Goal: Task Accomplishment & Management: Manage account settings

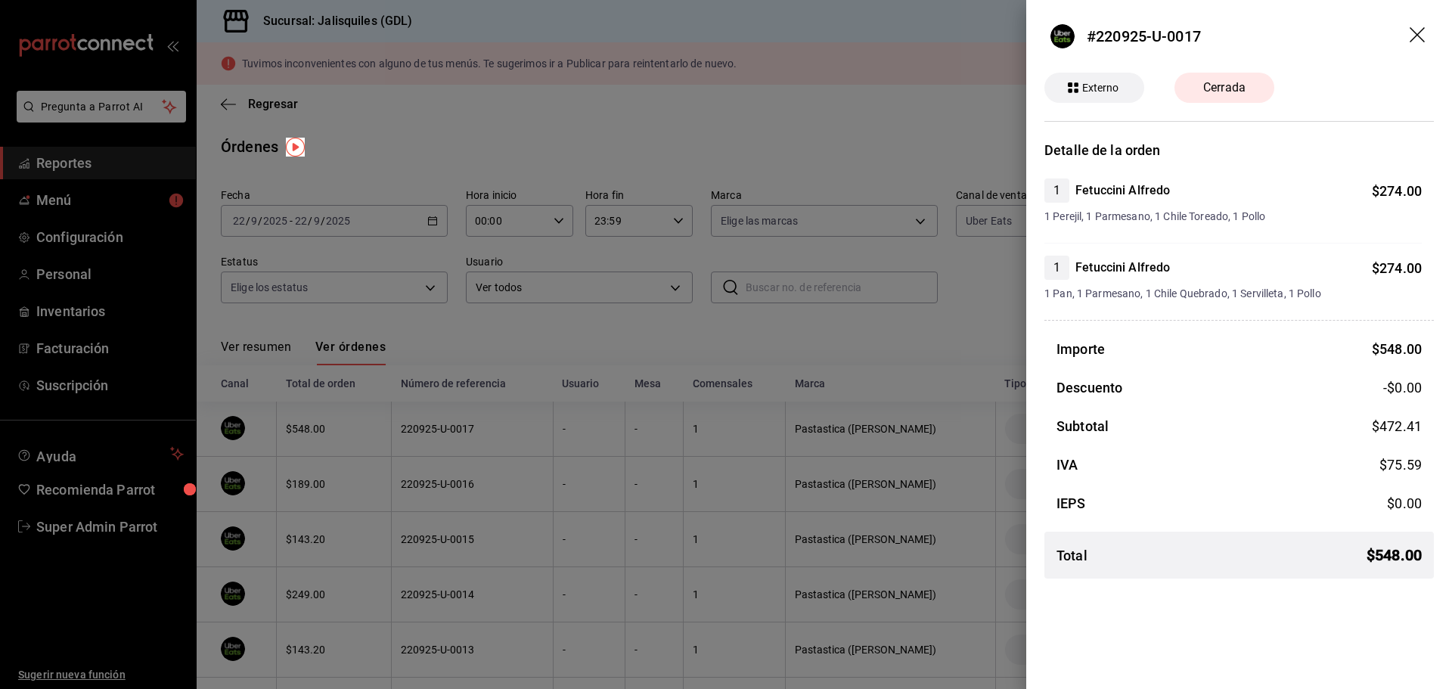
click at [110, 556] on div at bounding box center [726, 344] width 1452 height 689
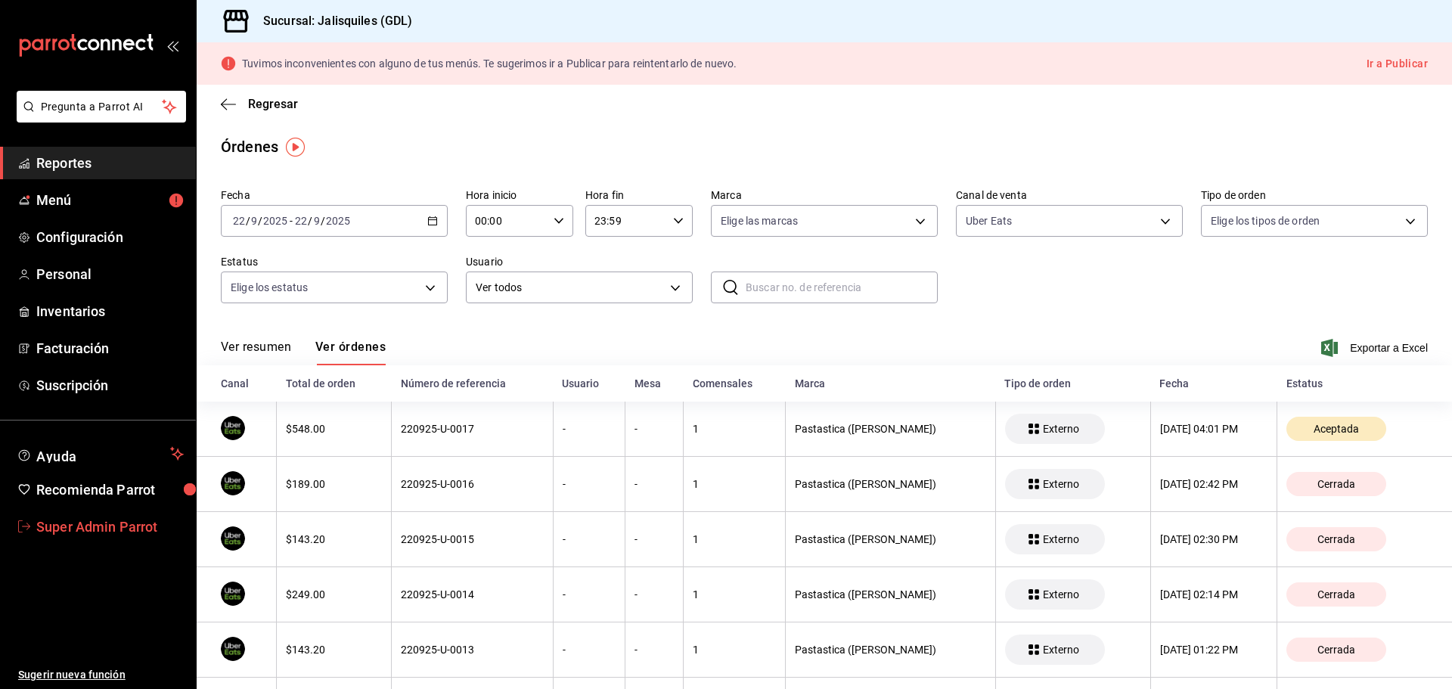
click at [107, 531] on span "Super Admin Parrot" at bounding box center [109, 527] width 147 height 20
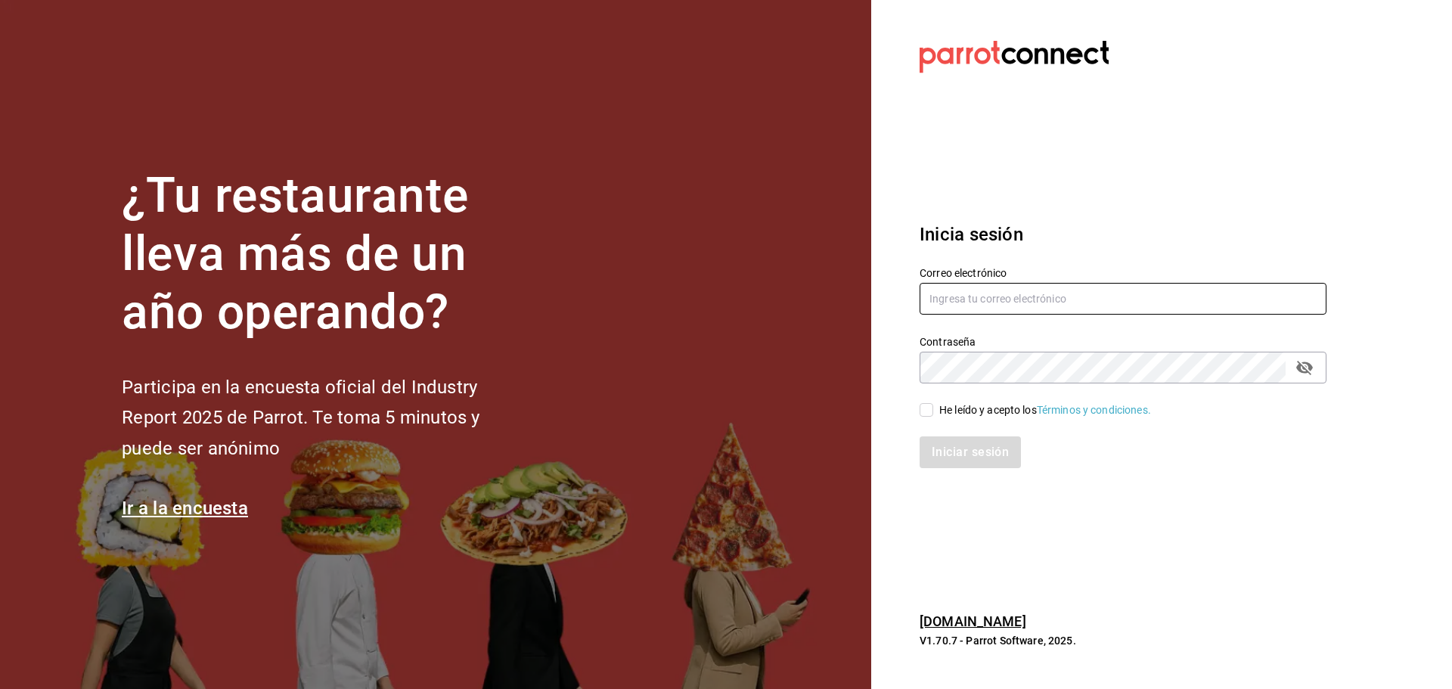
click at [973, 309] on input "text" at bounding box center [1123, 299] width 407 height 32
paste input "[EMAIL_ADDRESS][DOMAIN_NAME]"
type input "[EMAIL_ADDRESS][DOMAIN_NAME]"
click at [935, 412] on span "He leído y acepto los Términos y condiciones." at bounding box center [1042, 410] width 218 height 16
click at [933, 412] on input "He leído y acepto los Términos y condiciones." at bounding box center [927, 410] width 14 height 14
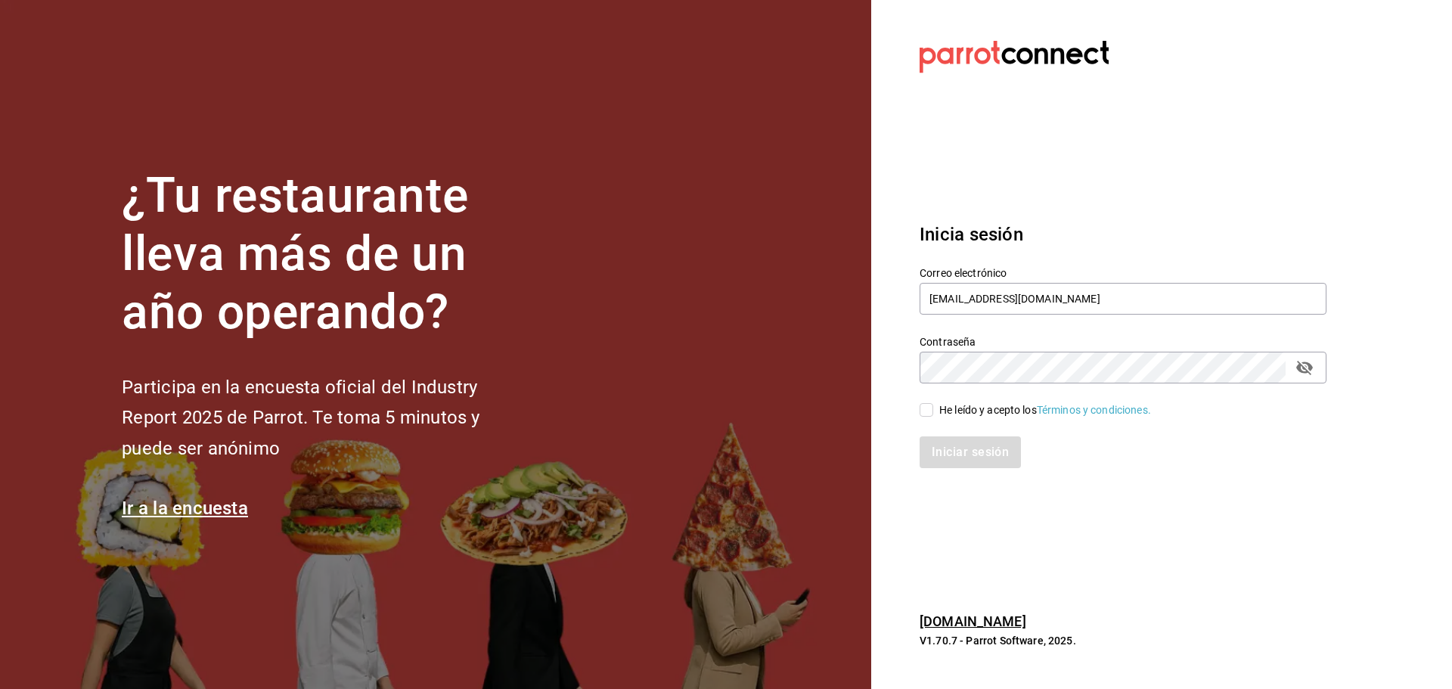
checkbox input "true"
click at [945, 445] on button "Iniciar sesión" at bounding box center [971, 452] width 103 height 32
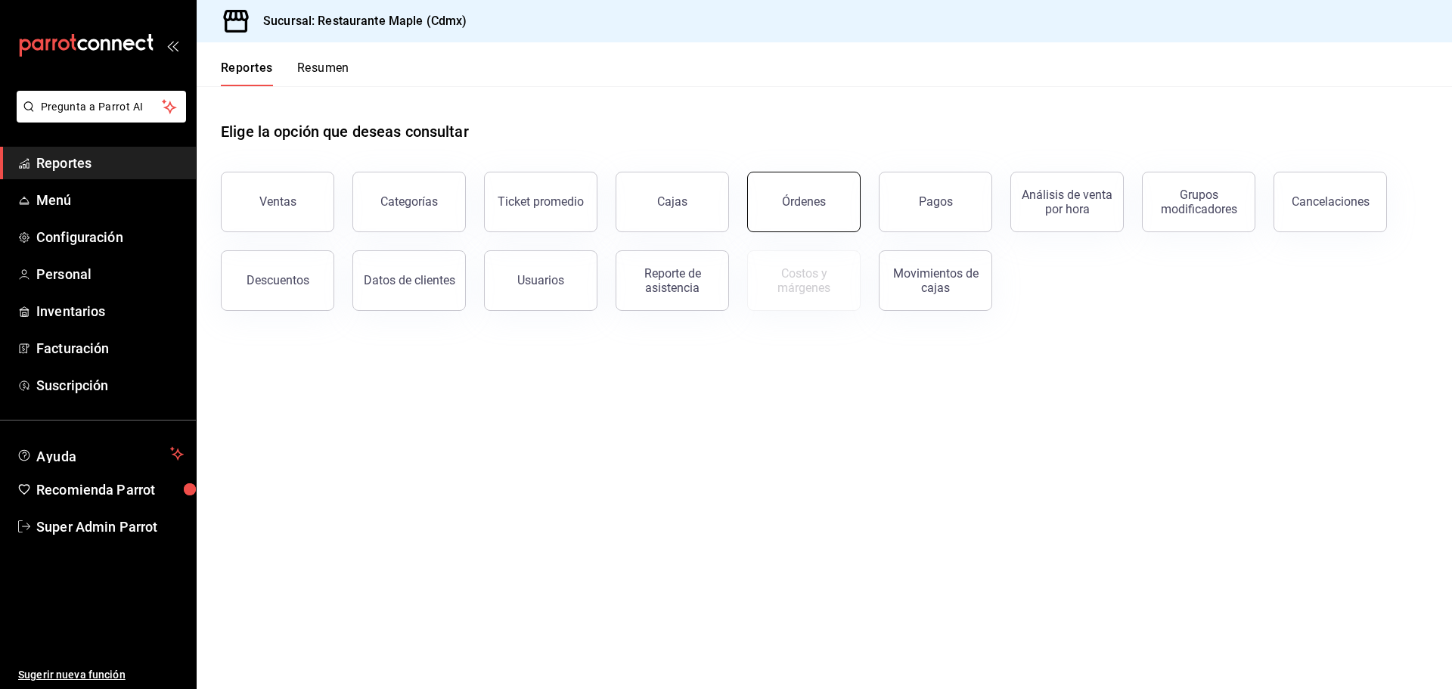
click at [759, 206] on button "Órdenes" at bounding box center [803, 202] width 113 height 61
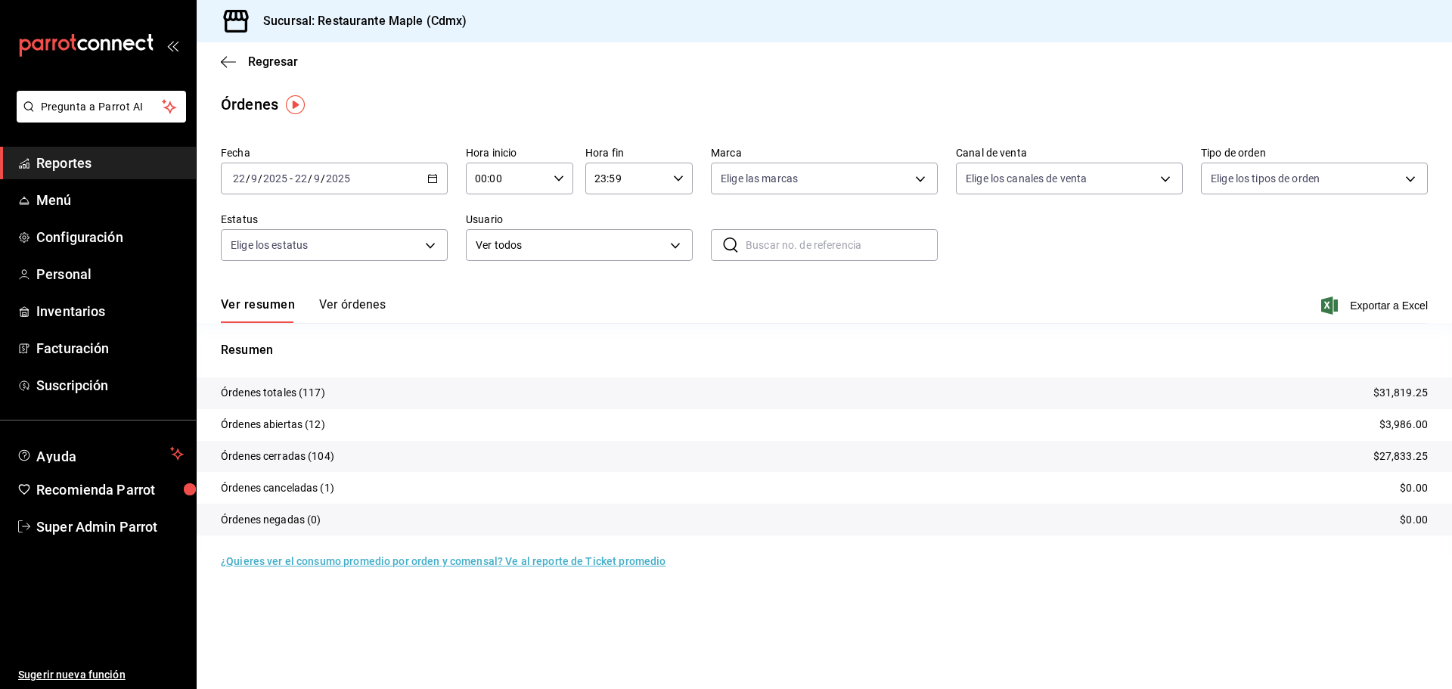
click at [357, 298] on button "Ver órdenes" at bounding box center [352, 310] width 67 height 26
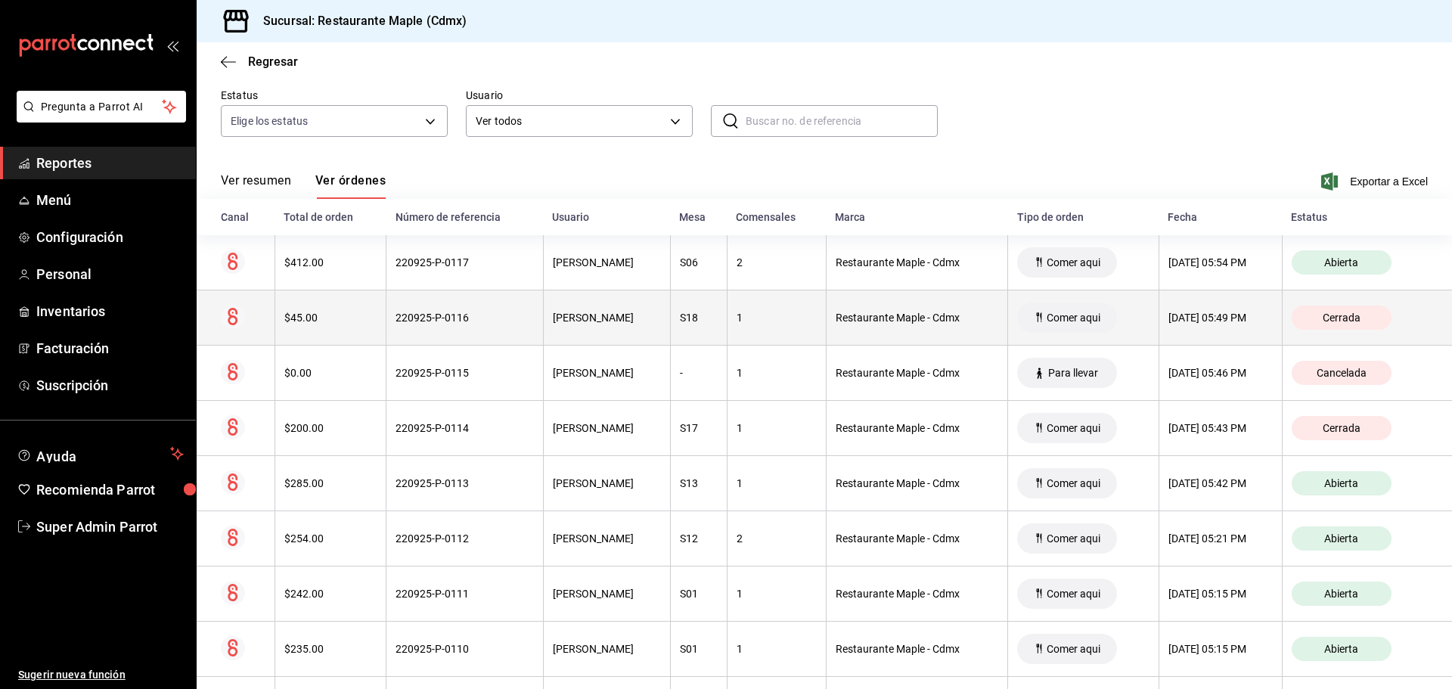
scroll to position [151, 0]
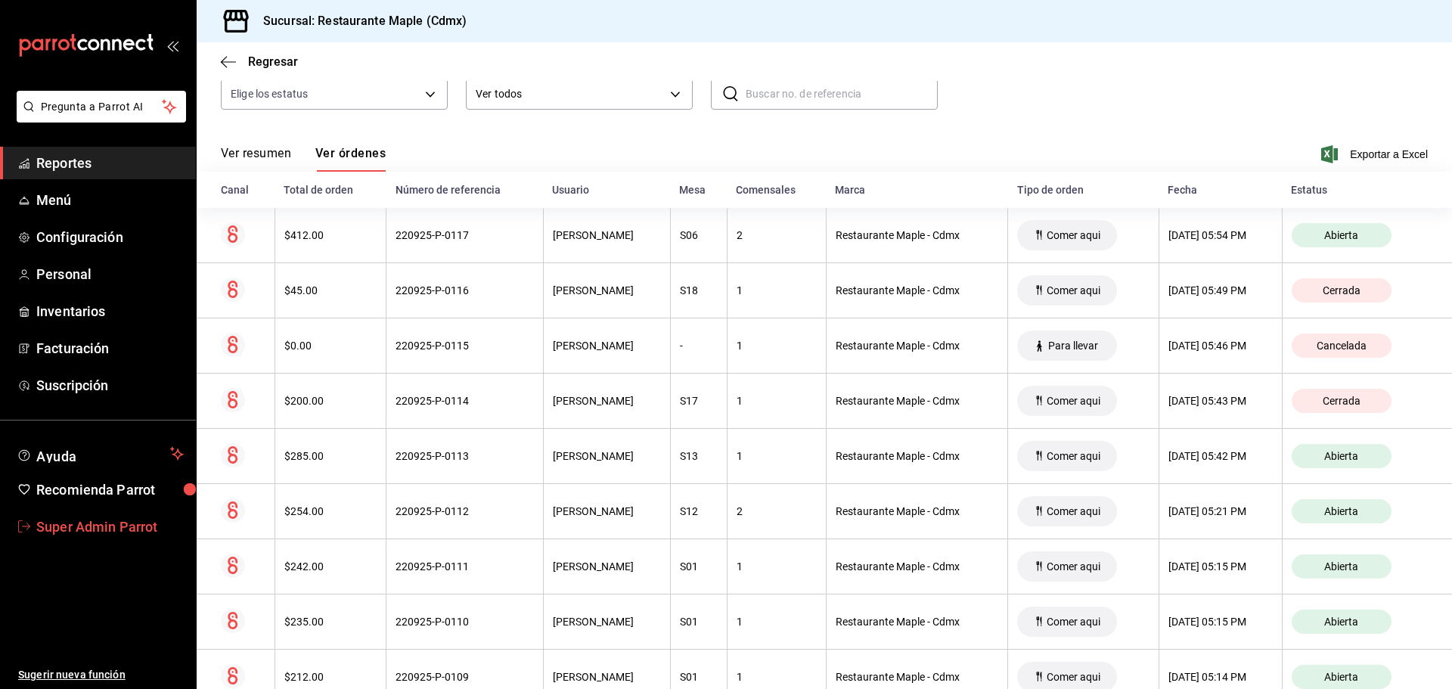
click at [66, 533] on span "Super Admin Parrot" at bounding box center [109, 527] width 147 height 20
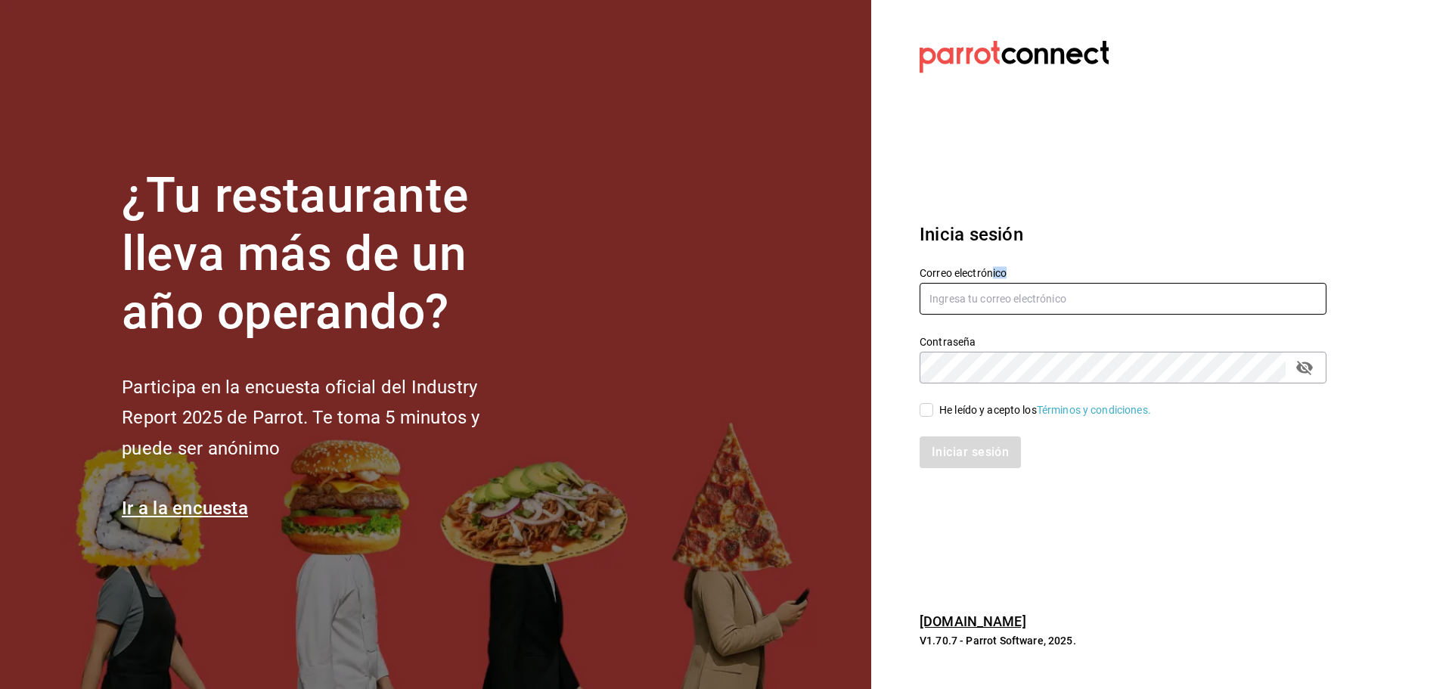
drag, startPoint x: 994, startPoint y: 277, endPoint x: 994, endPoint y: 288, distance: 11.3
click at [994, 287] on div "Correo electrónico" at bounding box center [1123, 291] width 407 height 51
click at [994, 292] on input "text" at bounding box center [1123, 299] width 407 height 32
paste input "[EMAIL_ADDRESS][DOMAIN_NAME]"
type input "[EMAIL_ADDRESS][DOMAIN_NAME]"
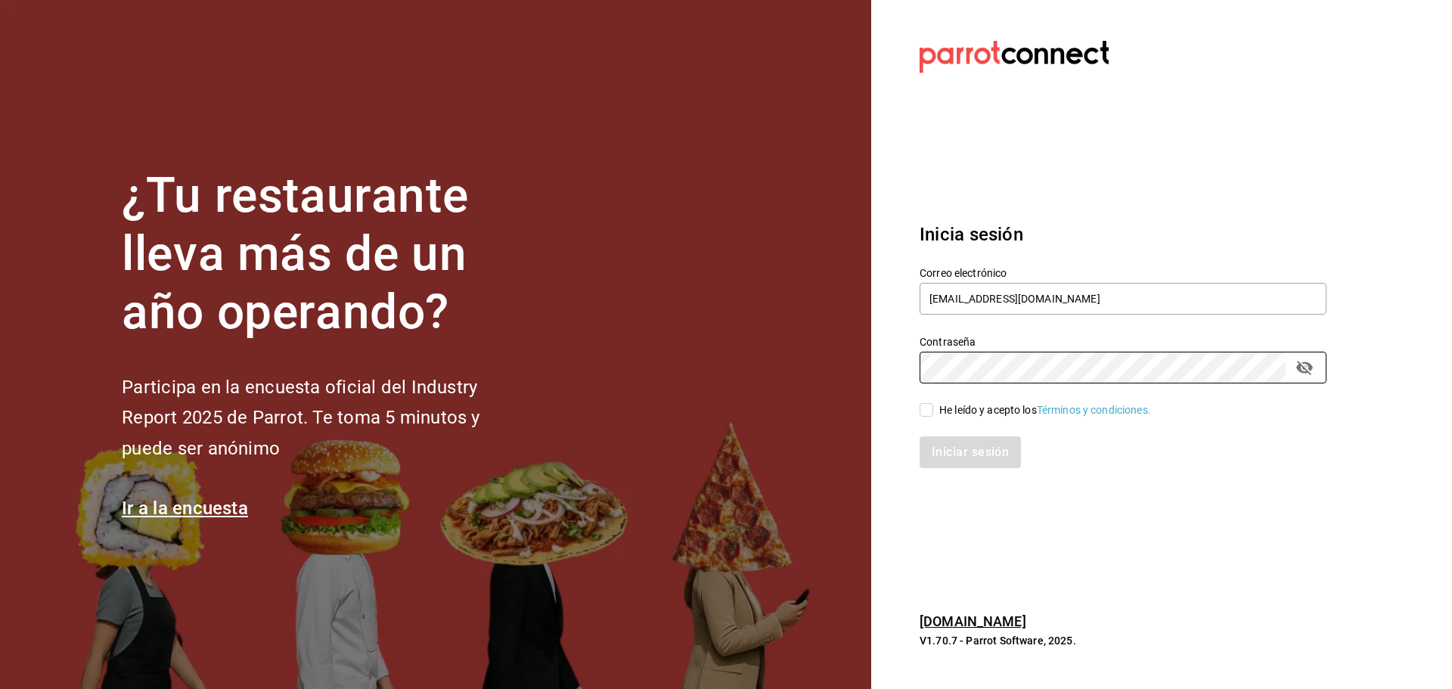
click at [939, 406] on span "He leído y acepto los Términos y condiciones." at bounding box center [1042, 410] width 218 height 16
click at [933, 406] on input "He leído y acepto los Términos y condiciones." at bounding box center [927, 410] width 14 height 14
checkbox input "true"
click at [959, 447] on button "Iniciar sesión" at bounding box center [971, 452] width 103 height 32
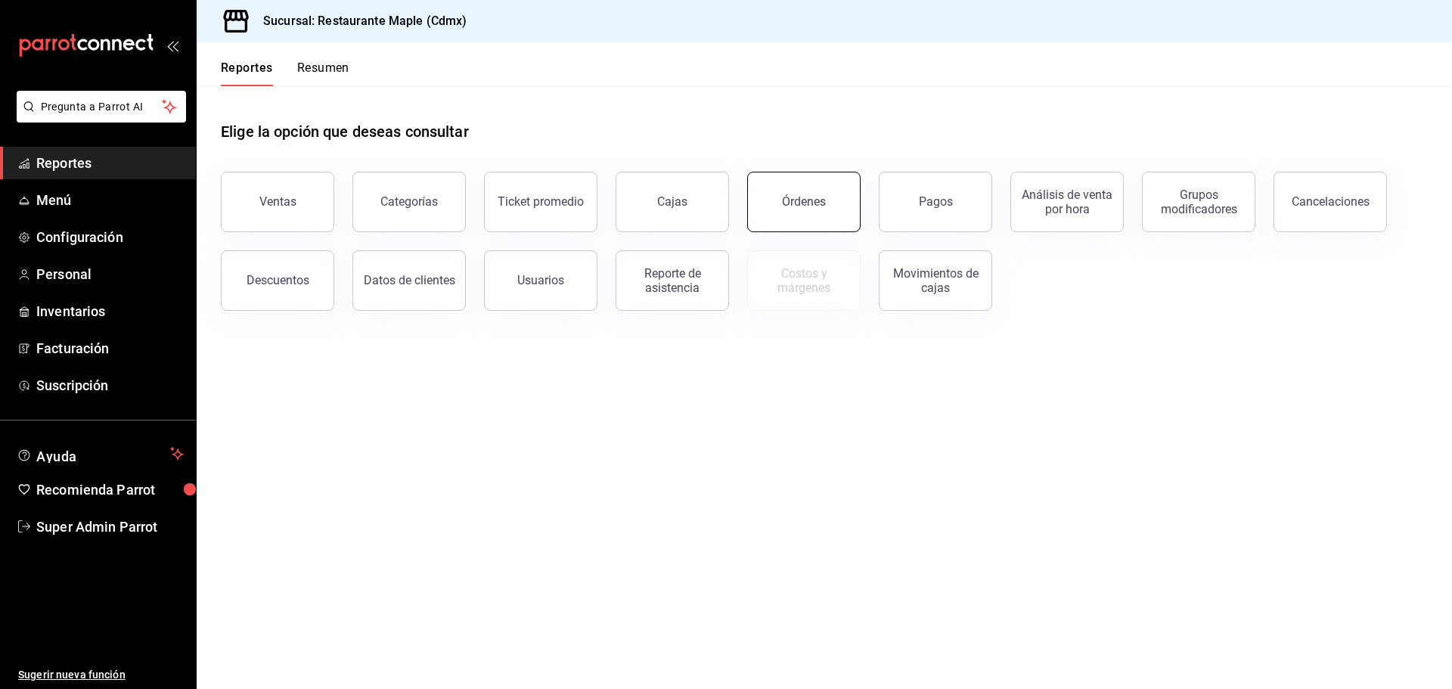
click at [772, 205] on button "Órdenes" at bounding box center [803, 202] width 113 height 61
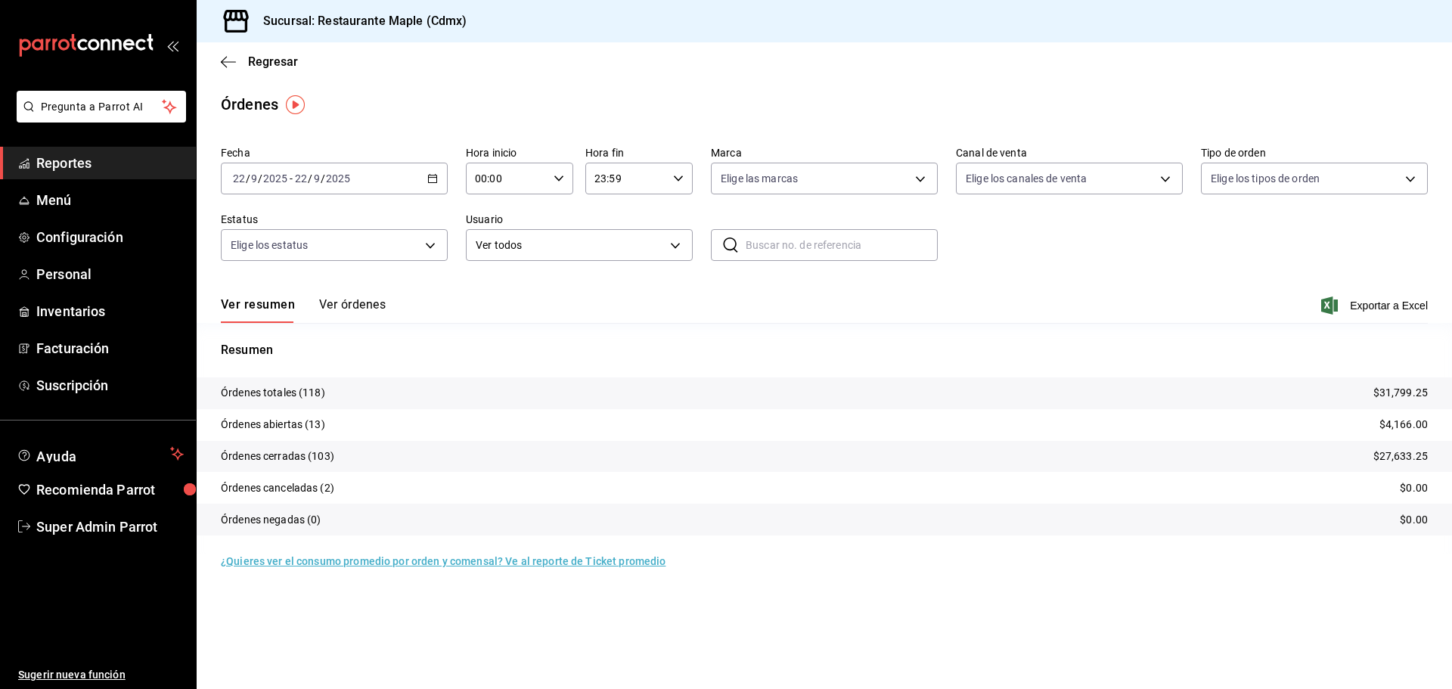
click at [346, 300] on button "Ver órdenes" at bounding box center [352, 310] width 67 height 26
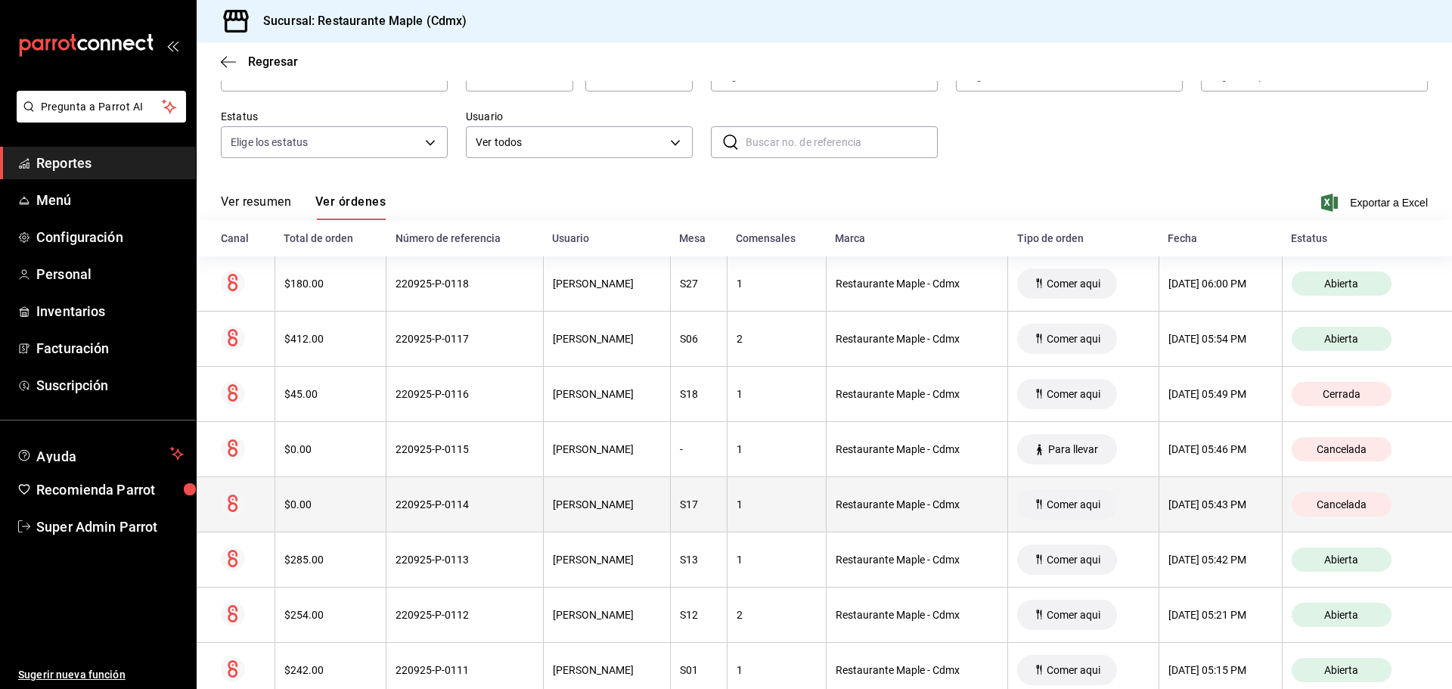
scroll to position [151, 0]
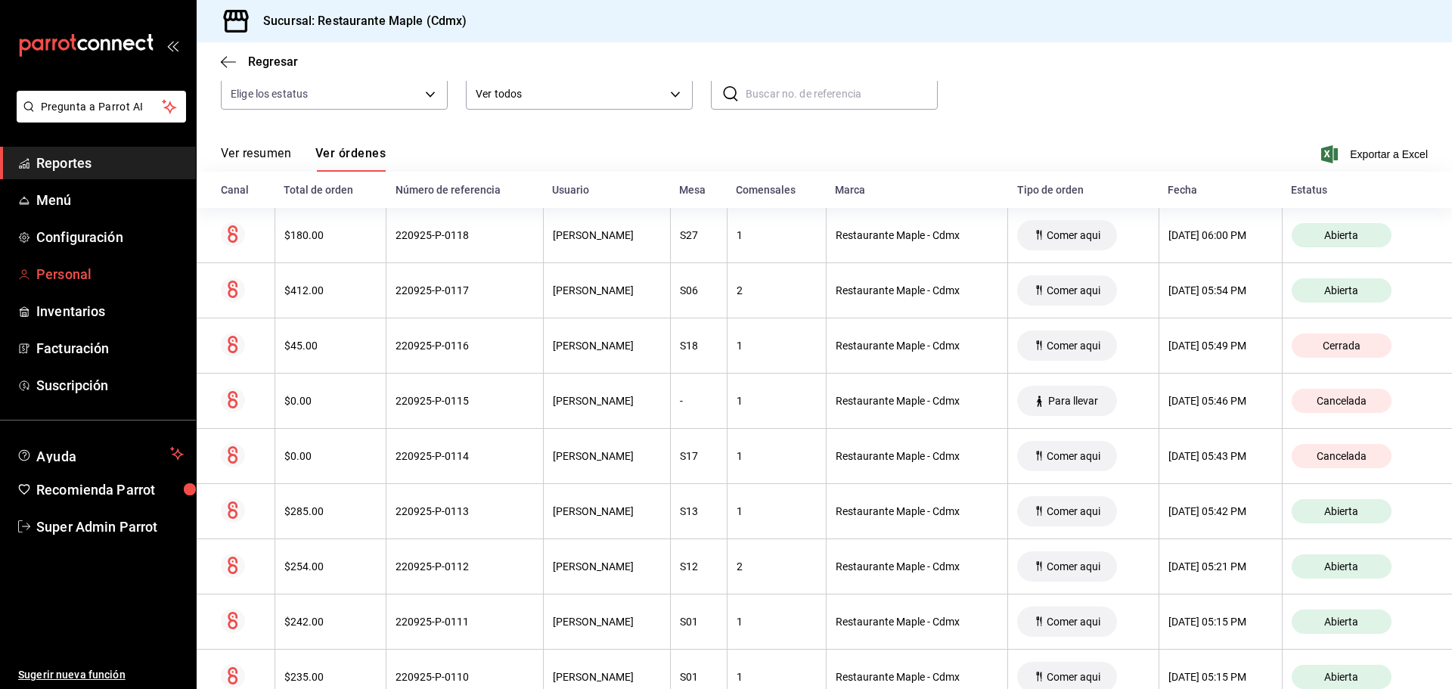
click at [90, 261] on link "Personal" at bounding box center [98, 274] width 196 height 33
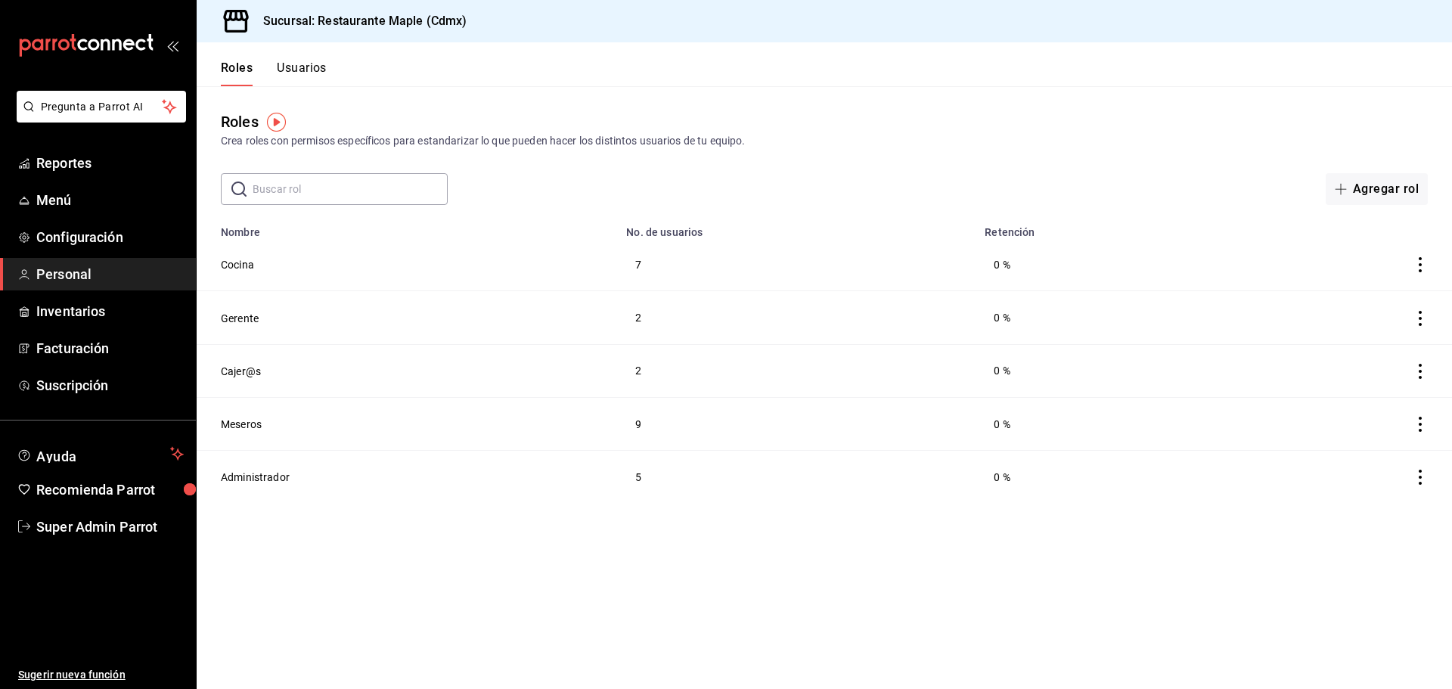
click at [306, 70] on button "Usuarios" at bounding box center [302, 74] width 50 height 26
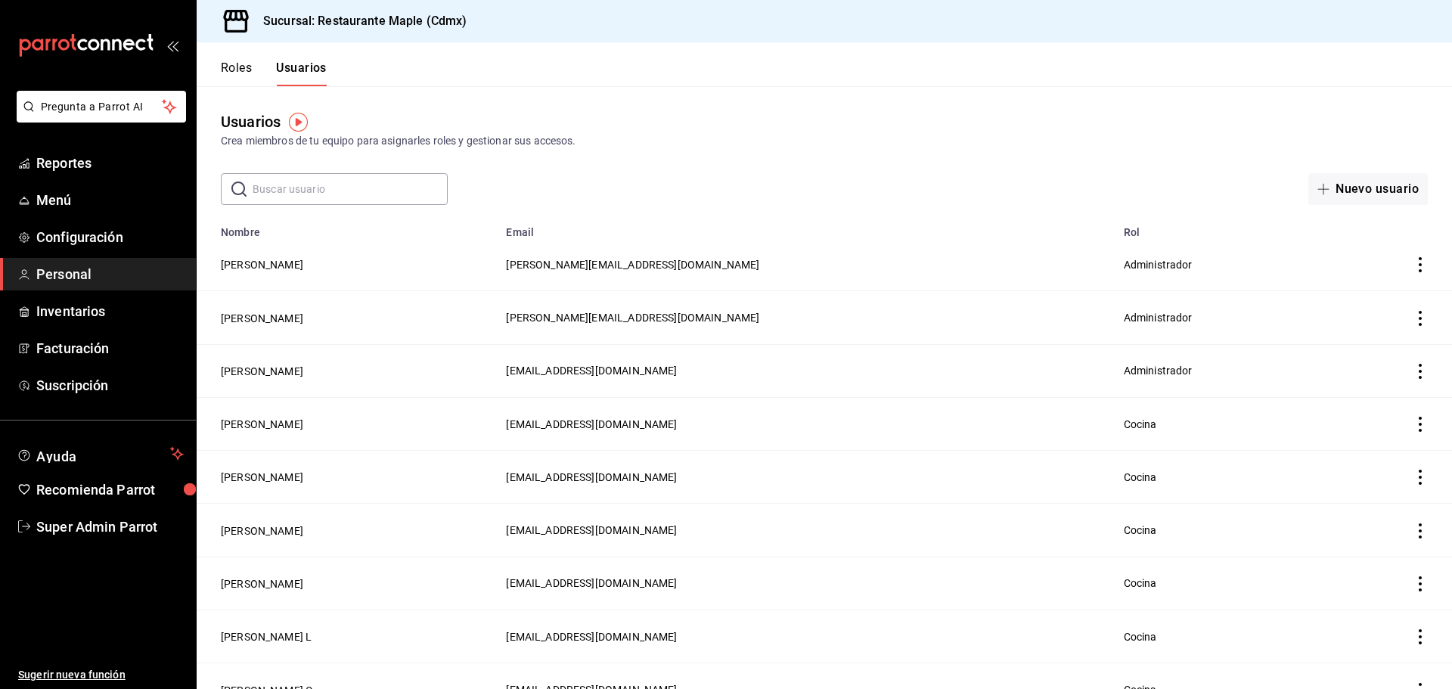
click at [231, 67] on button "Roles" at bounding box center [236, 74] width 31 height 26
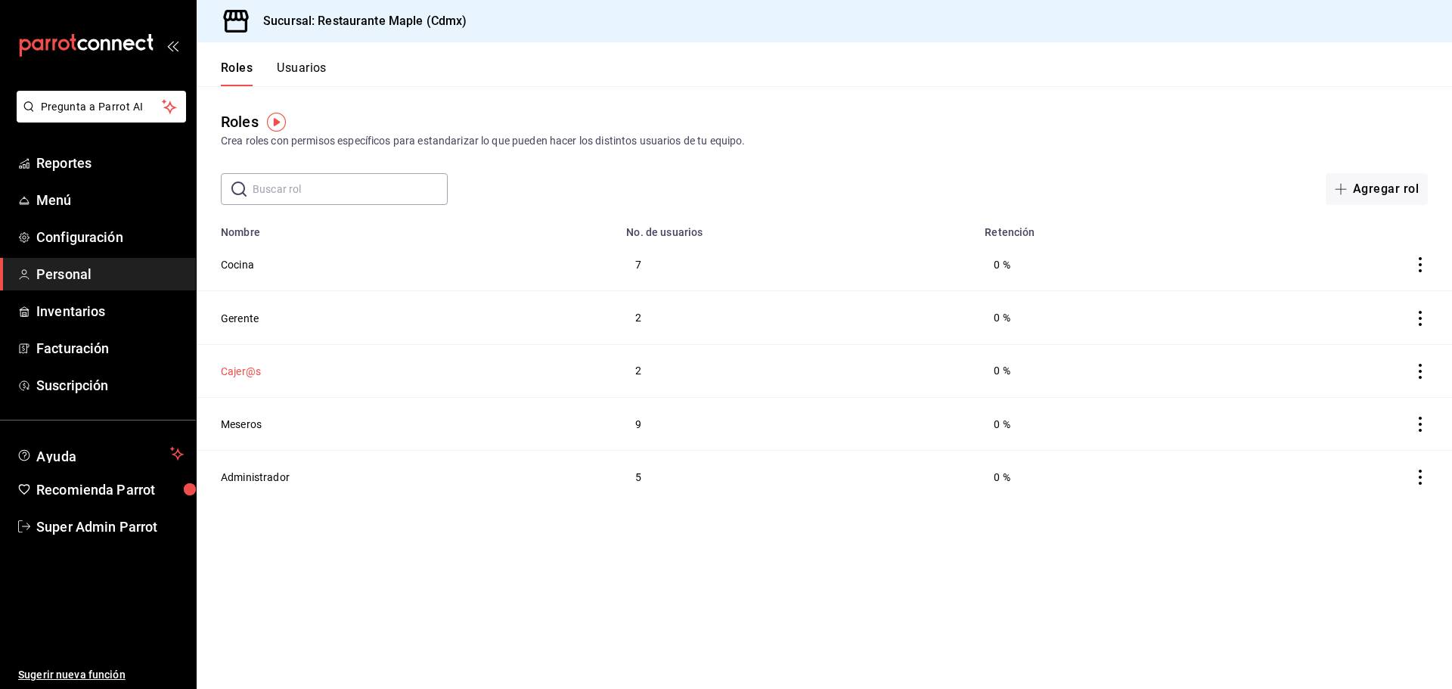
click at [242, 369] on button "Cajer@s" at bounding box center [241, 371] width 40 height 15
